Goal: Use online tool/utility: Utilize a website feature to perform a specific function

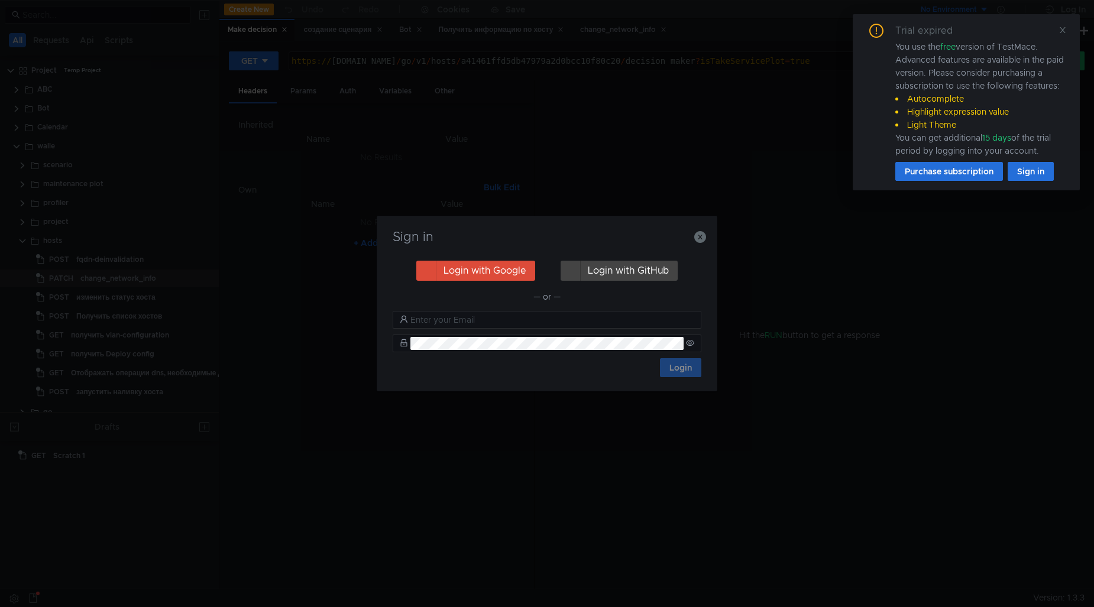
click at [687, 237] on h3 "Sign in" at bounding box center [547, 237] width 312 height 14
click at [701, 237] on icon "button" at bounding box center [700, 237] width 12 height 12
drag, startPoint x: 704, startPoint y: 238, endPoint x: 831, endPoint y: 170, distance: 143.9
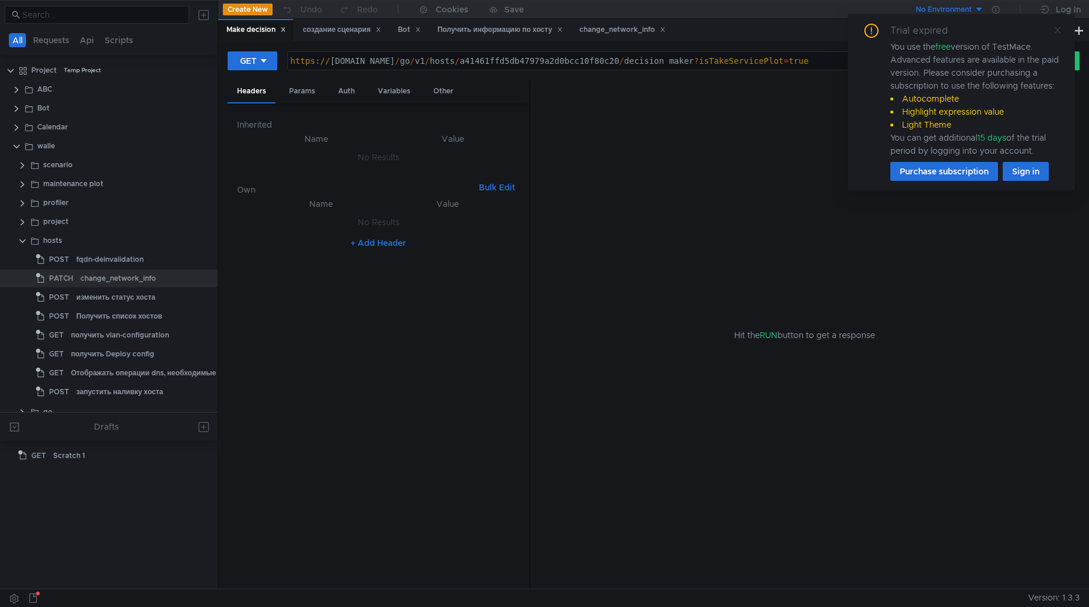
click at [1056, 31] on icon at bounding box center [1058, 30] width 8 height 8
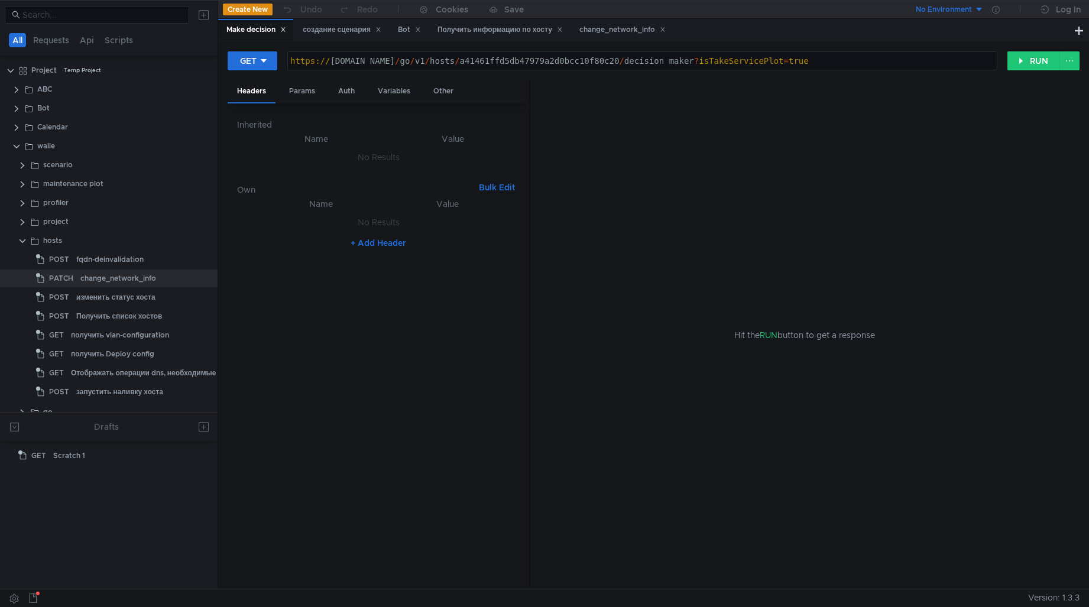
click at [285, 31] on icon at bounding box center [283, 30] width 6 height 6
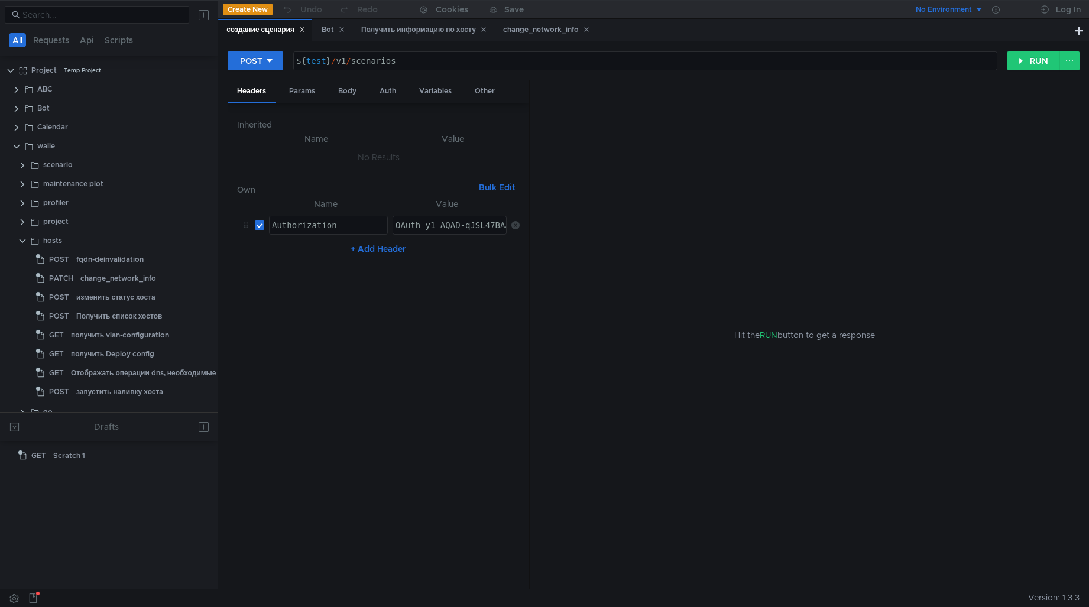
click at [300, 30] on icon at bounding box center [302, 30] width 6 height 6
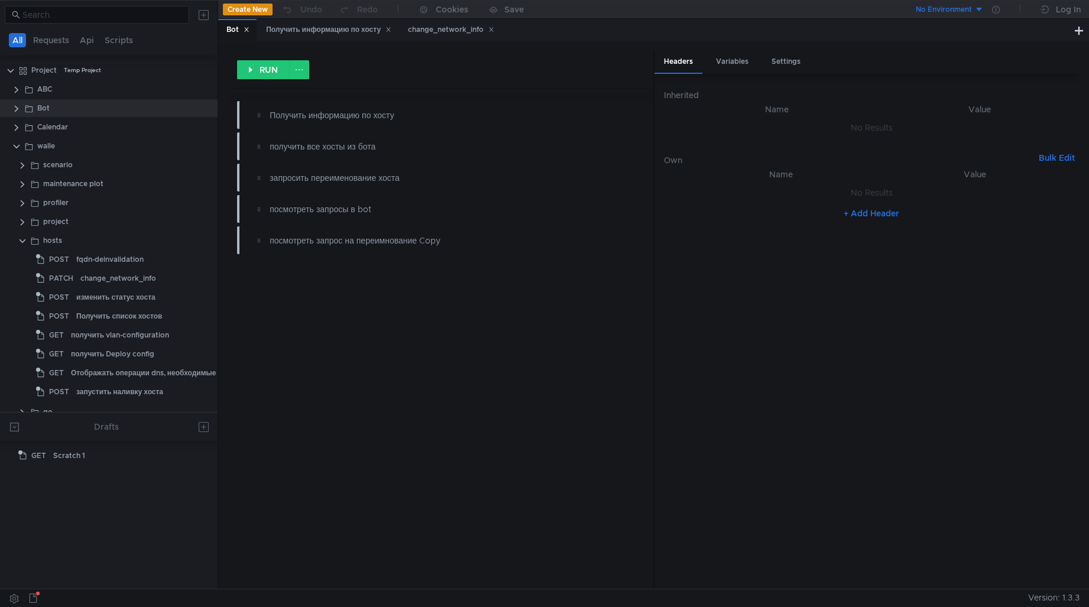
click at [248, 30] on icon at bounding box center [247, 30] width 4 height 4
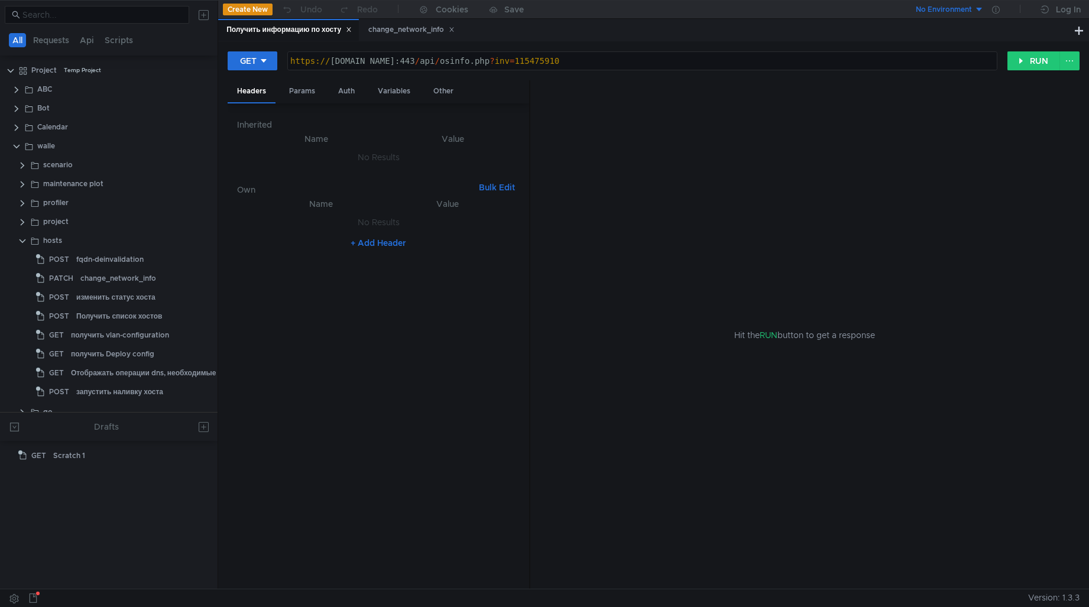
click at [350, 29] on icon at bounding box center [349, 30] width 6 height 6
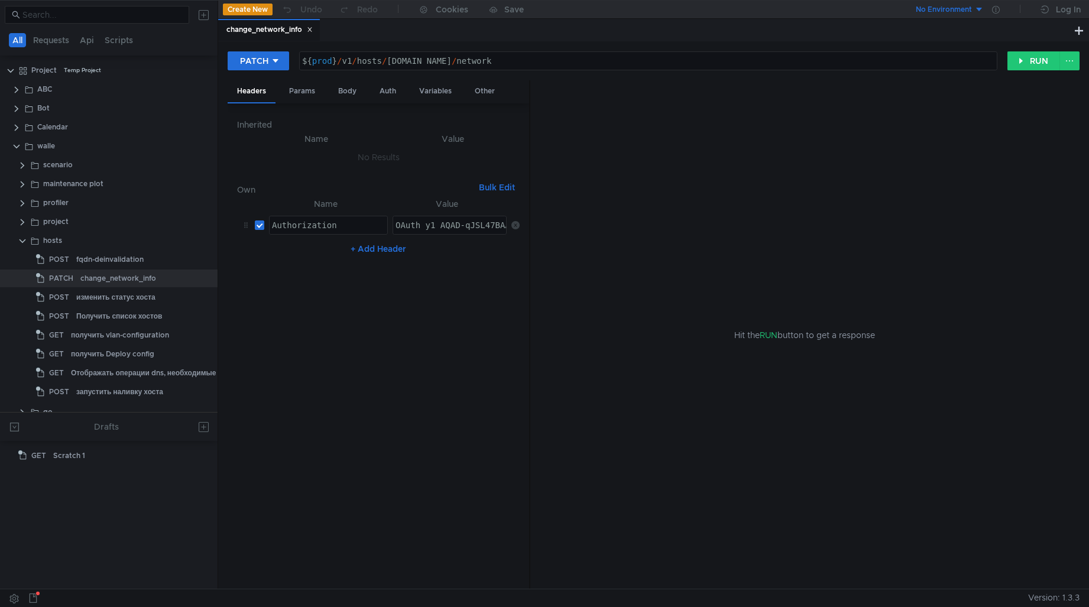
click at [310, 29] on icon at bounding box center [310, 30] width 6 height 6
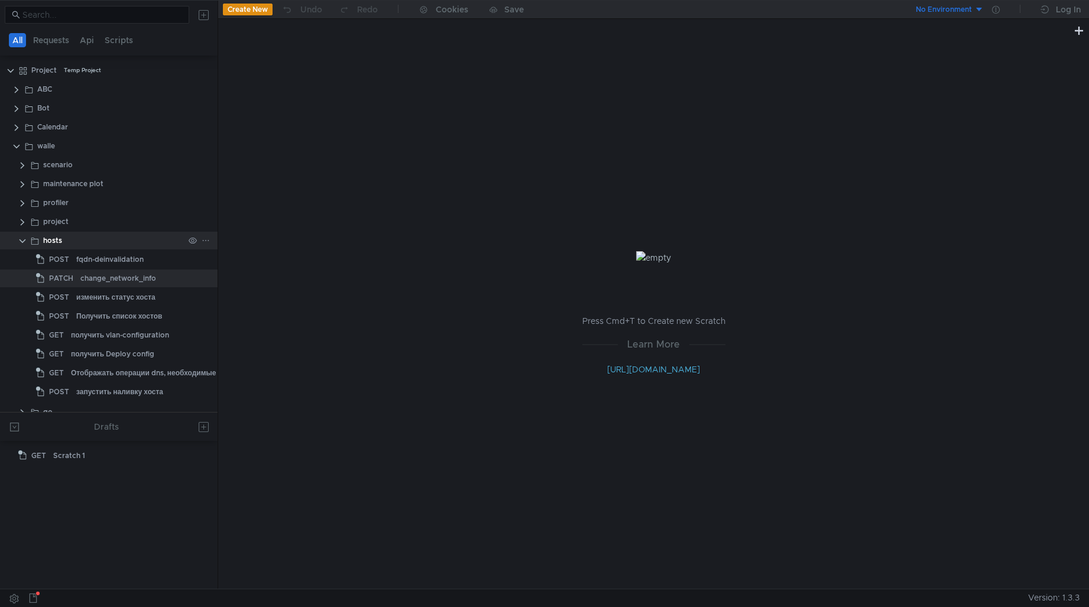
click at [21, 241] on clr-icon at bounding box center [22, 241] width 9 height 9
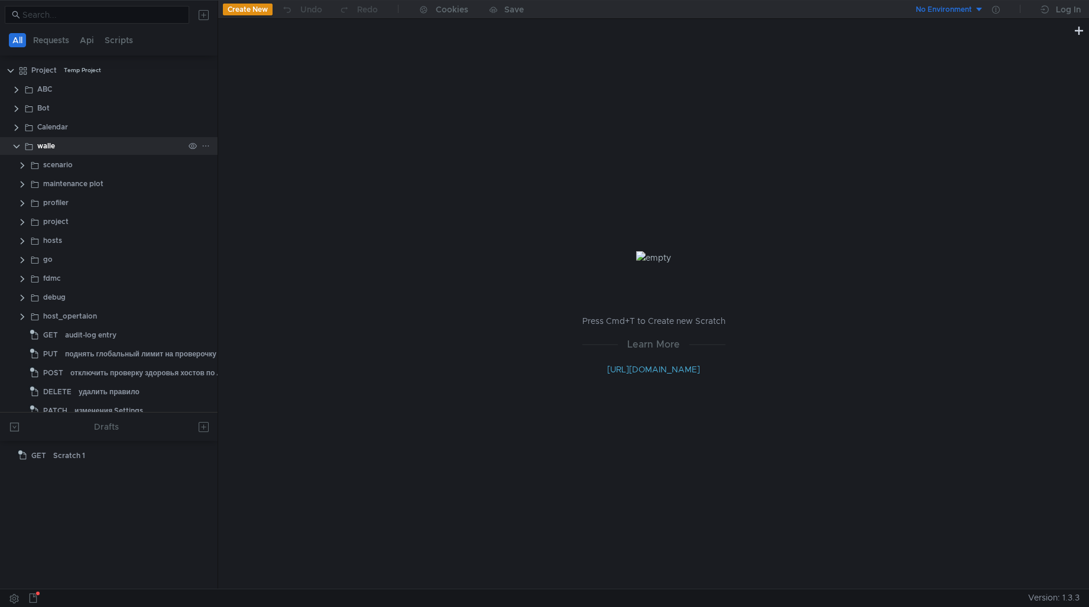
click at [16, 148] on clr-icon at bounding box center [16, 146] width 9 height 9
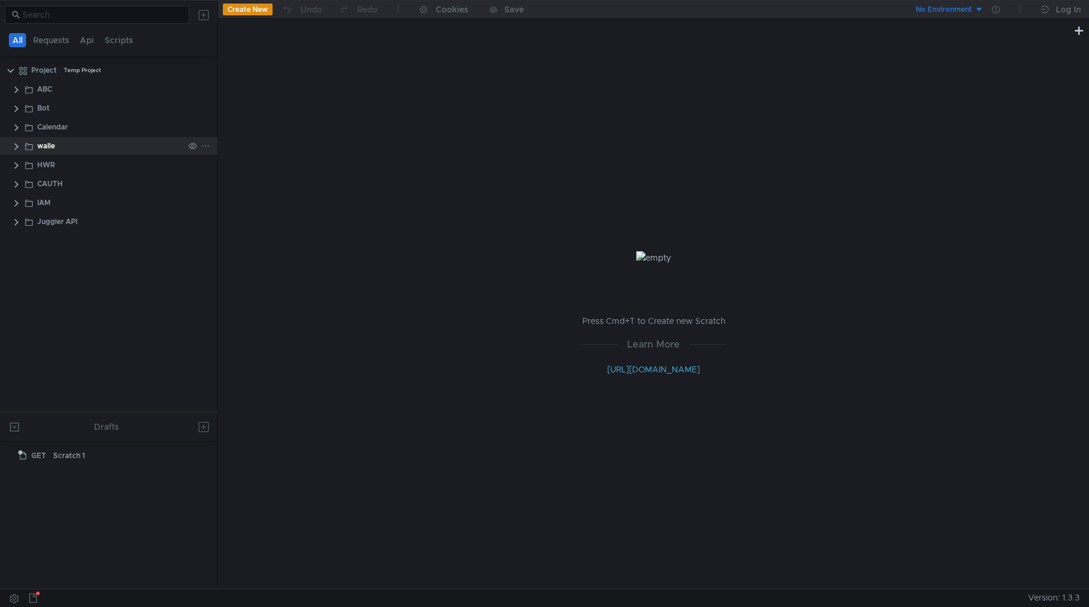
click at [18, 145] on clr-icon at bounding box center [16, 146] width 9 height 9
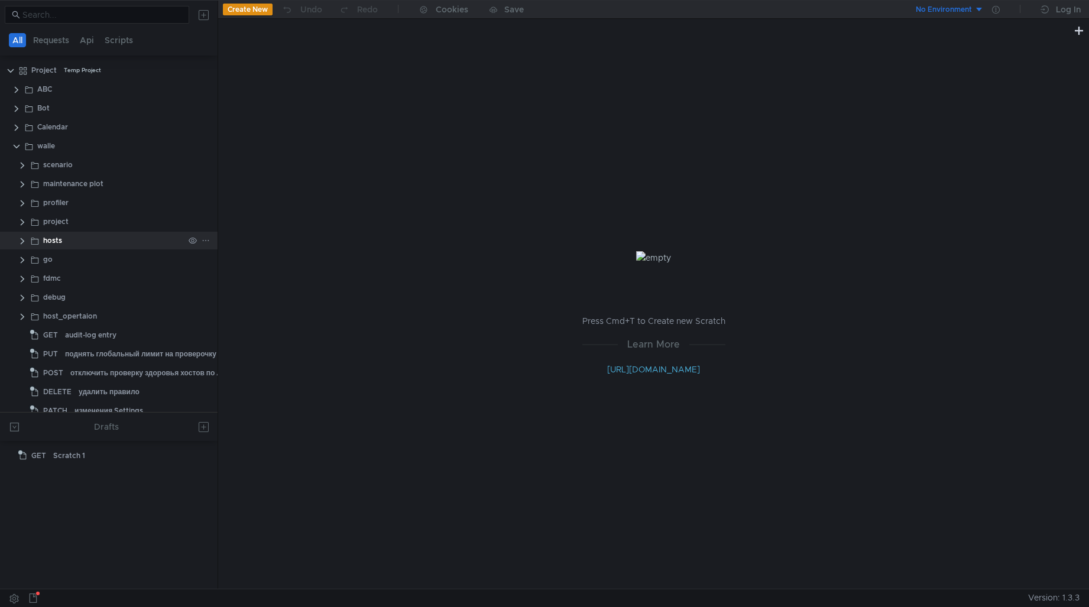
click at [24, 241] on clr-icon at bounding box center [22, 241] width 9 height 9
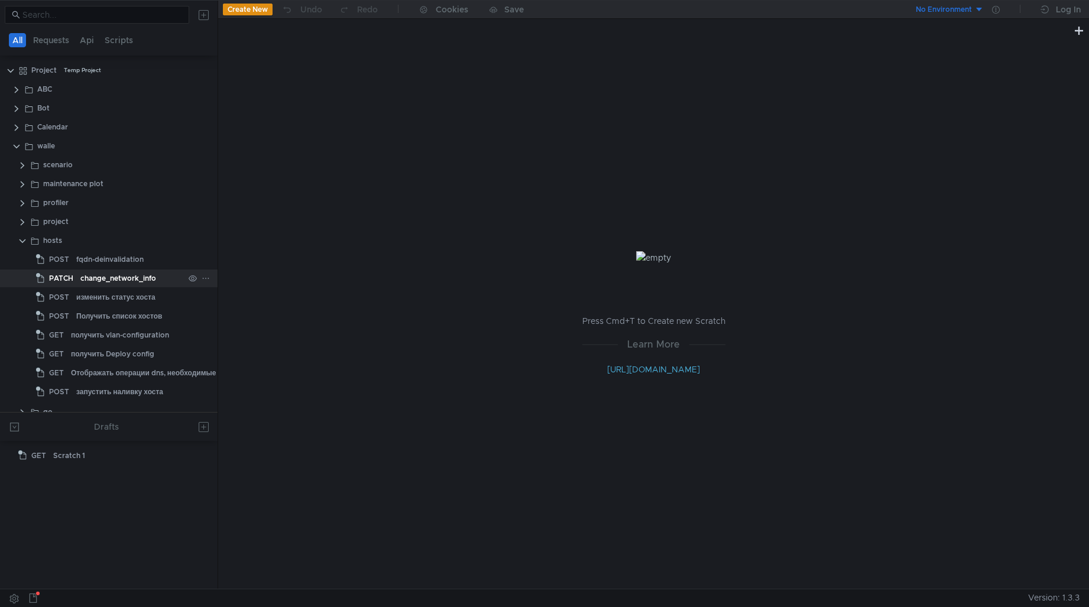
click at [117, 279] on div "change_network_info" at bounding box center [118, 279] width 76 height 18
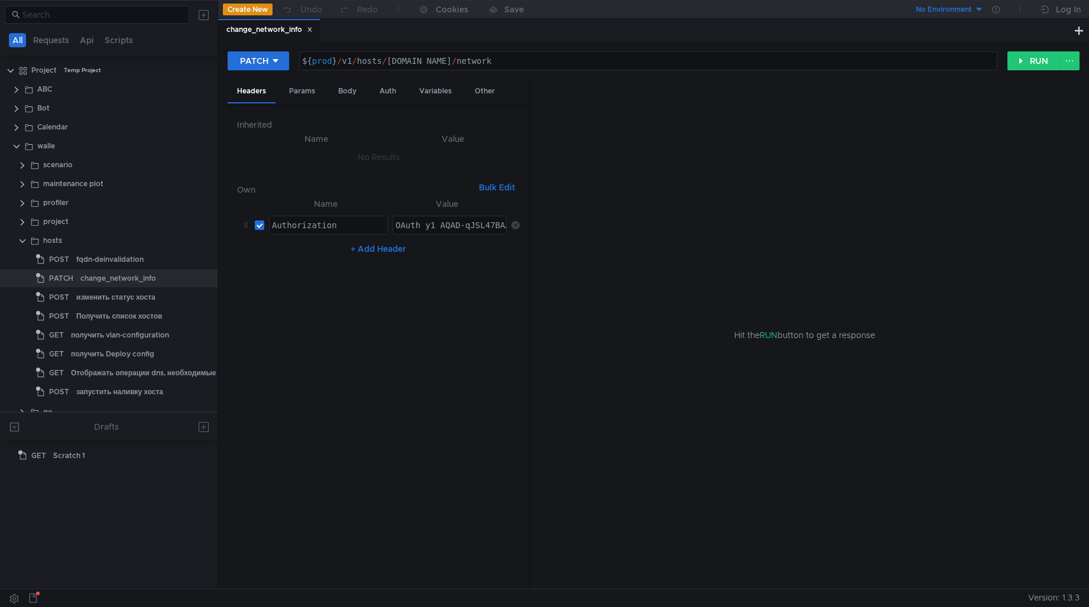
type textarea "OAuth y1_AQAD-qJSL47BAAA1HQAAAAAATbPNAABqt5M87LhMo4-wxXwk1kf5Qdc_gg"
click at [426, 229] on div "OAuth y1_AQAD-qJSL47BAAA1HQAAAAAATbPNAABqt5M87LhMo4-wxXwk1kf5Qdc_gg" at bounding box center [562, 235] width 338 height 28
type textarea "${prod}/v1/hosts/[DOMAIN_NAME][URL]"
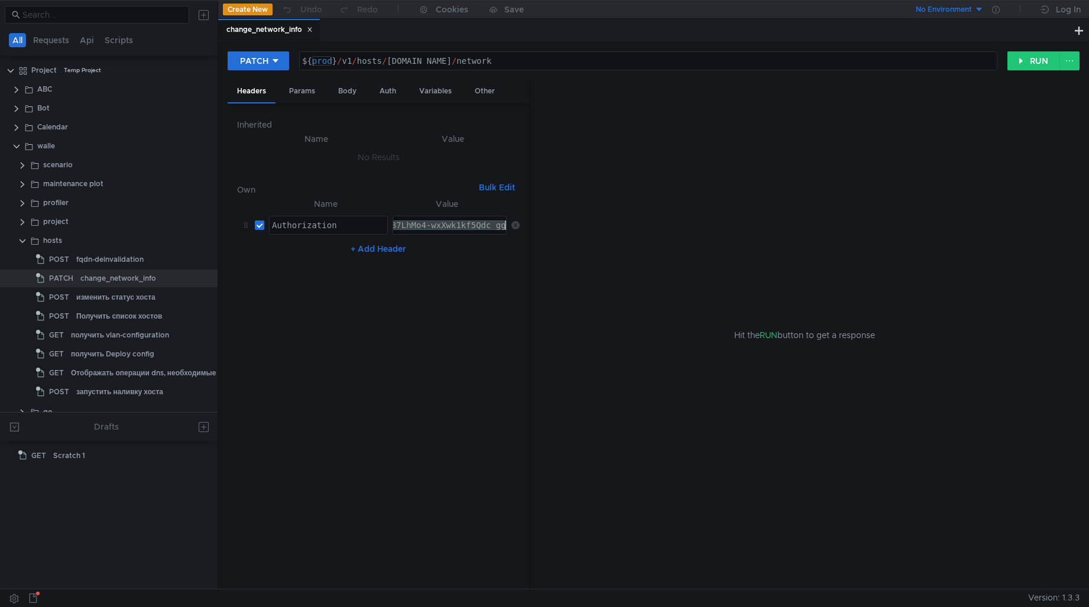
click at [321, 58] on div "${ prod } / v1 / hosts / [DOMAIN_NAME] / network" at bounding box center [648, 70] width 697 height 28
click at [325, 66] on div "${ prod } / v1 / hosts / [DOMAIN_NAME] / network" at bounding box center [648, 70] width 697 height 28
click at [477, 89] on div "Other" at bounding box center [484, 91] width 39 height 22
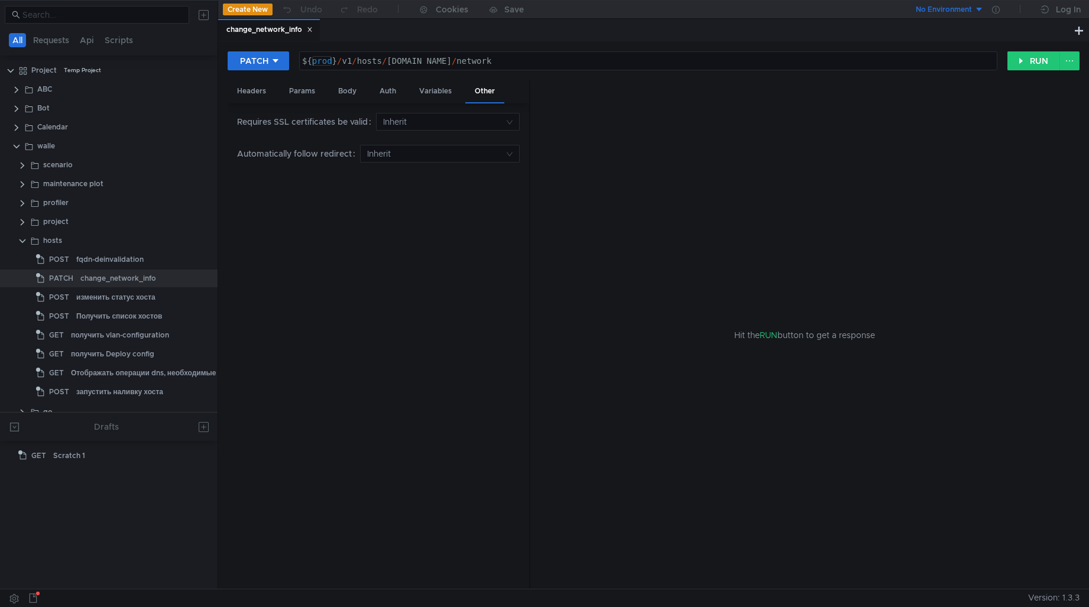
click at [318, 62] on div "${ prod } / v1 / hosts / [DOMAIN_NAME] / network" at bounding box center [648, 70] width 697 height 28
click at [250, 93] on div "Headers" at bounding box center [252, 91] width 48 height 22
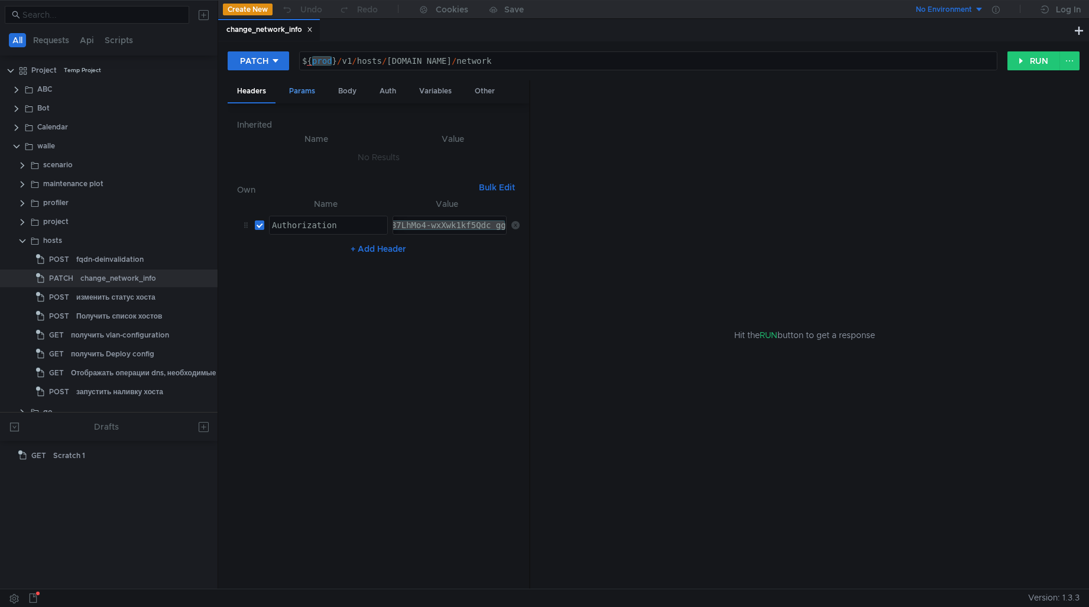
click at [308, 93] on div "Params" at bounding box center [302, 91] width 45 height 22
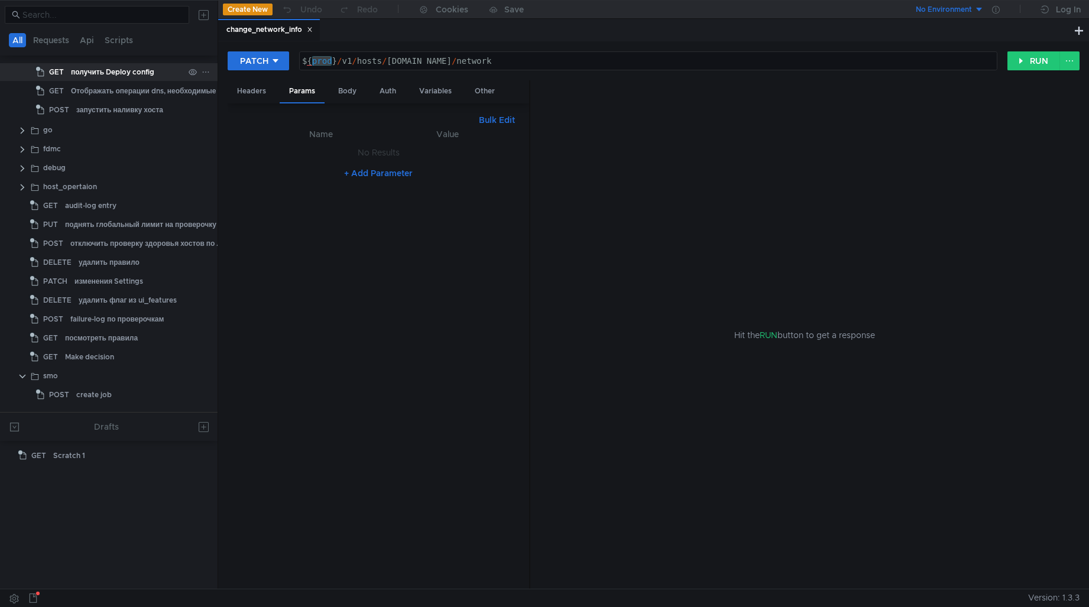
scroll to position [289, 0]
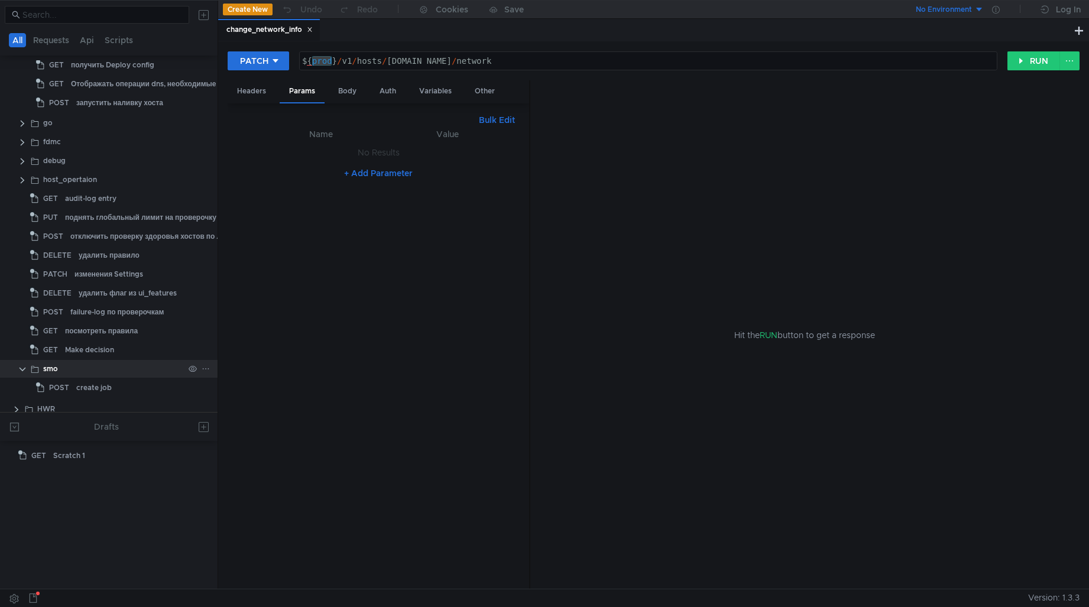
click at [28, 369] on div "smo" at bounding box center [122, 369] width 190 height 18
click at [22, 367] on clr-icon at bounding box center [22, 369] width 9 height 9
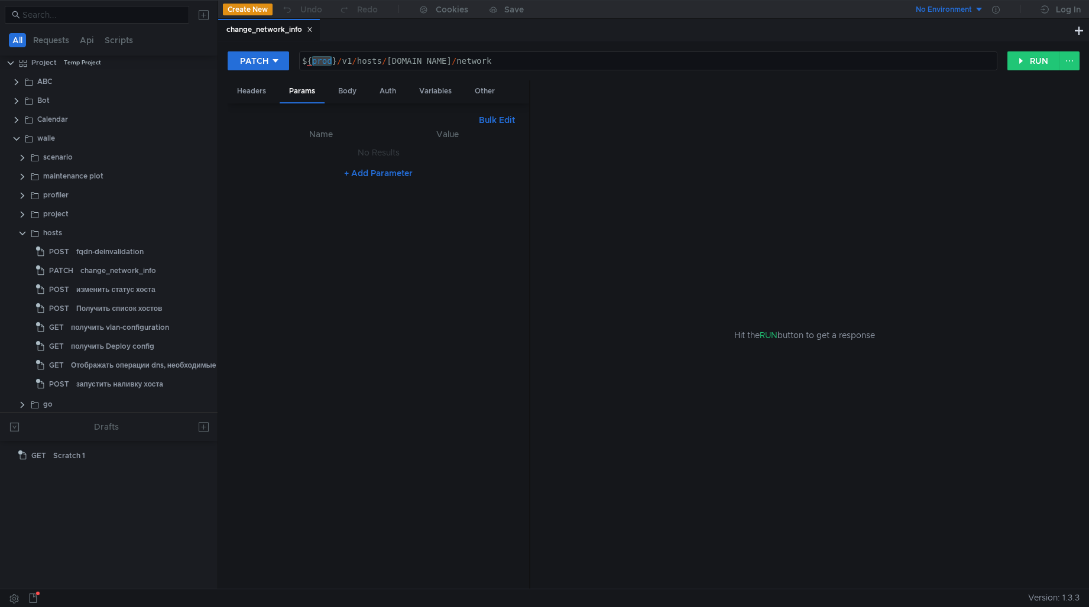
scroll to position [0, 0]
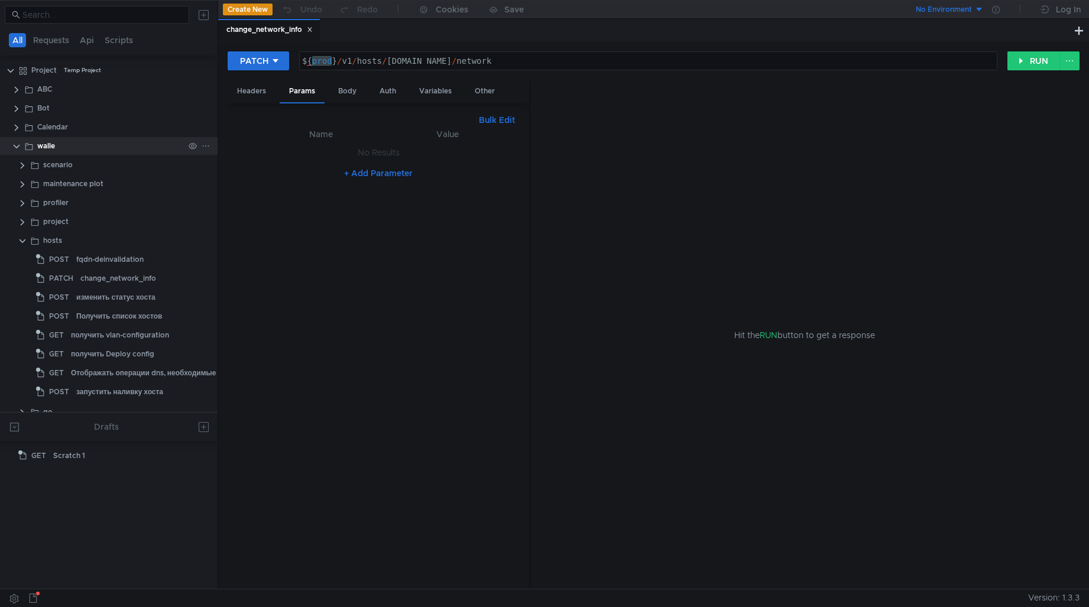
click at [76, 143] on div "walle" at bounding box center [110, 146] width 147 height 18
click at [91, 143] on div "walle" at bounding box center [110, 146] width 147 height 18
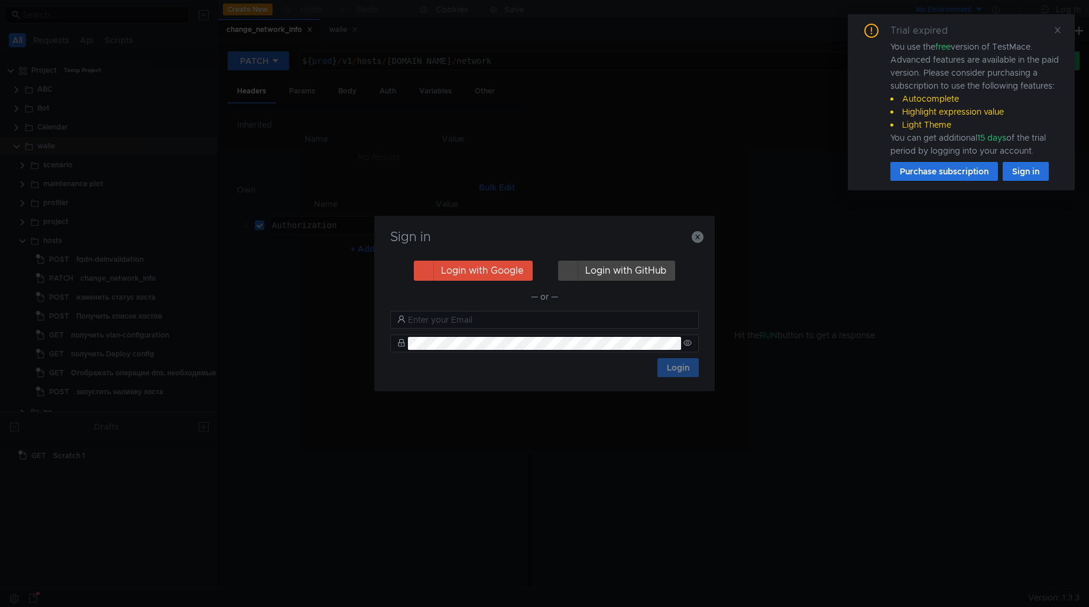
click at [711, 253] on div "Sign in Login with Google Login with GitHub — or — Login" at bounding box center [544, 303] width 341 height 175
click at [713, 232] on div "Sign in Login with Google Login with GitHub — or — Login" at bounding box center [544, 303] width 341 height 175
click at [695, 235] on icon "button" at bounding box center [698, 237] width 12 height 12
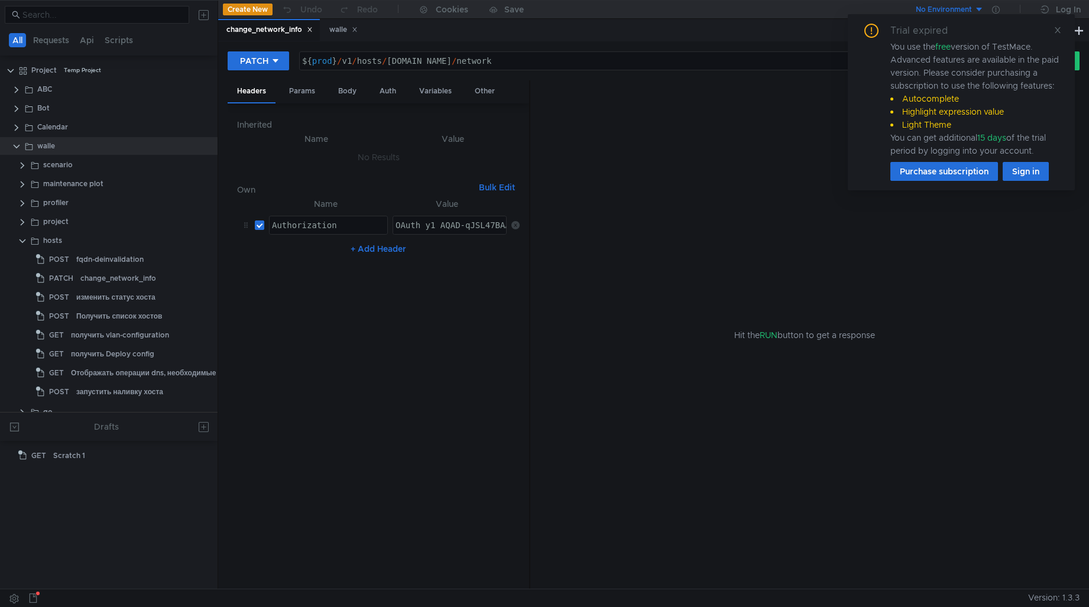
click at [358, 67] on div "${ prod } / v1 / hosts / [DOMAIN_NAME] / network" at bounding box center [648, 70] width 697 height 28
type textarea "${prod}/v1/hosts/[DOMAIN_NAME][URL]"
click at [334, 60] on div "${ prod } / v1 / hosts / [DOMAIN_NAME] / network" at bounding box center [648, 70] width 697 height 28
click at [339, 62] on div "${ prod } / v1 / hosts / [DOMAIN_NAME] / network" at bounding box center [648, 70] width 697 height 28
drag, startPoint x: 337, startPoint y: 60, endPoint x: 357, endPoint y: 61, distance: 20.1
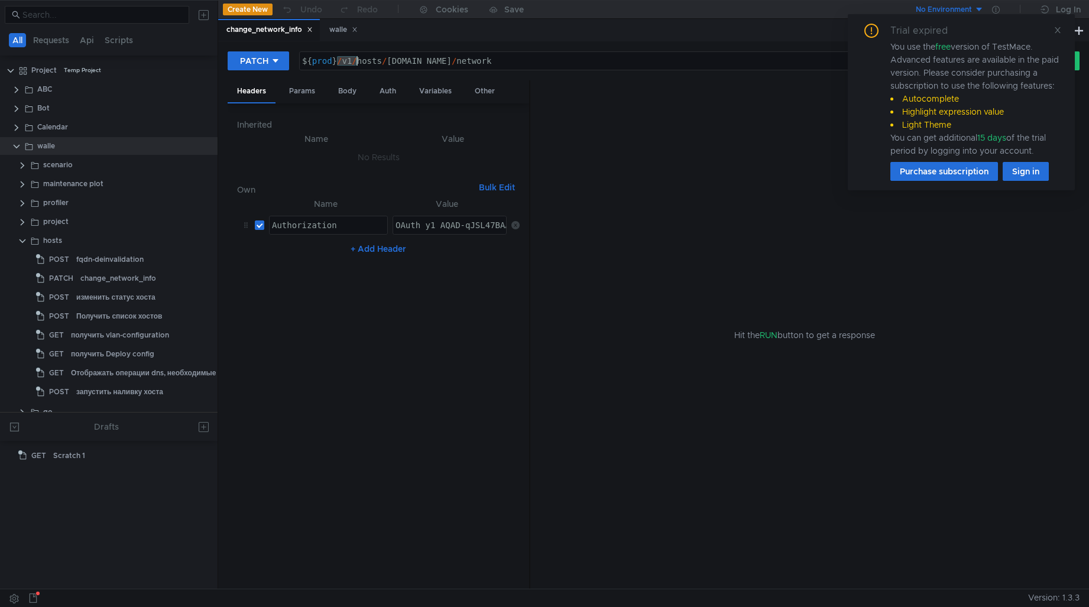
click at [357, 61] on div "${ prod } / v1 / hosts / [DOMAIN_NAME] / network" at bounding box center [648, 70] width 697 height 28
